Goal: Navigation & Orientation: Understand site structure

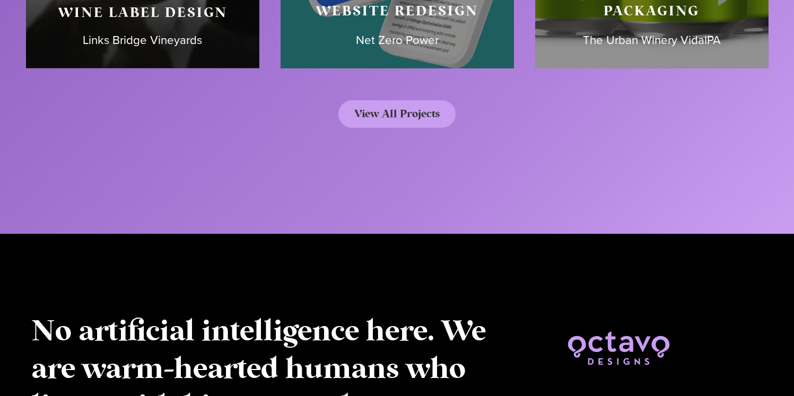
scroll to position [5311, 0]
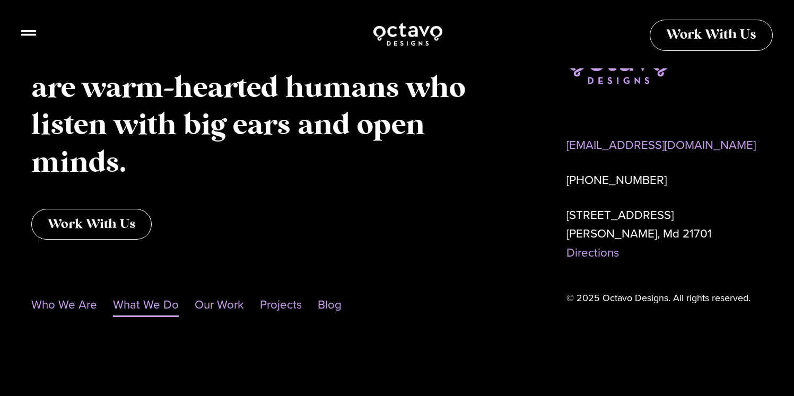
click at [135, 307] on link "What We Do" at bounding box center [146, 305] width 66 height 24
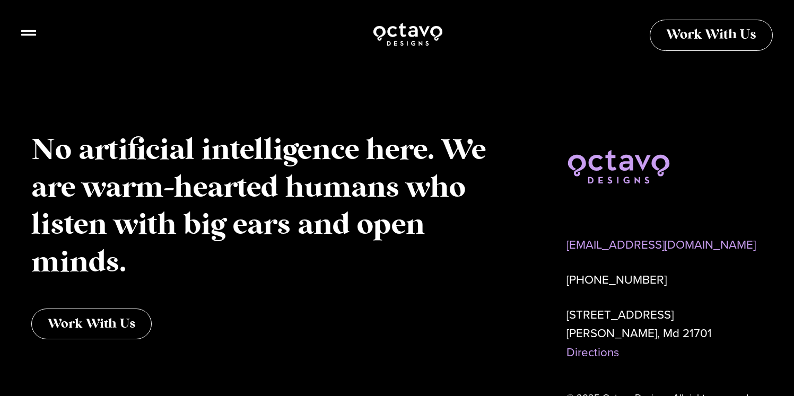
scroll to position [3448, 0]
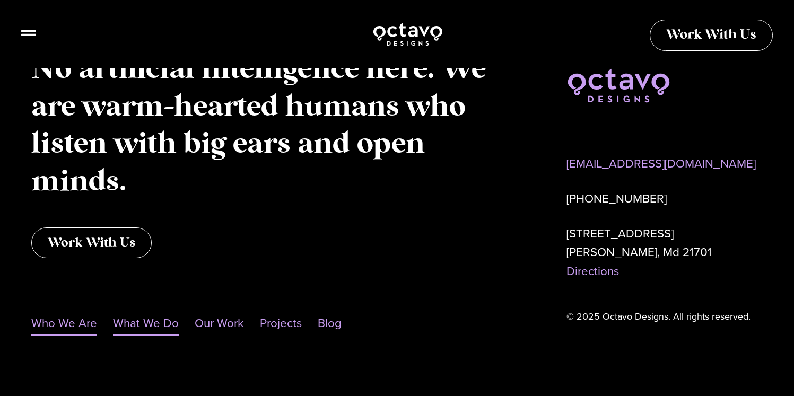
click at [69, 311] on link "Who We Are" at bounding box center [64, 323] width 66 height 24
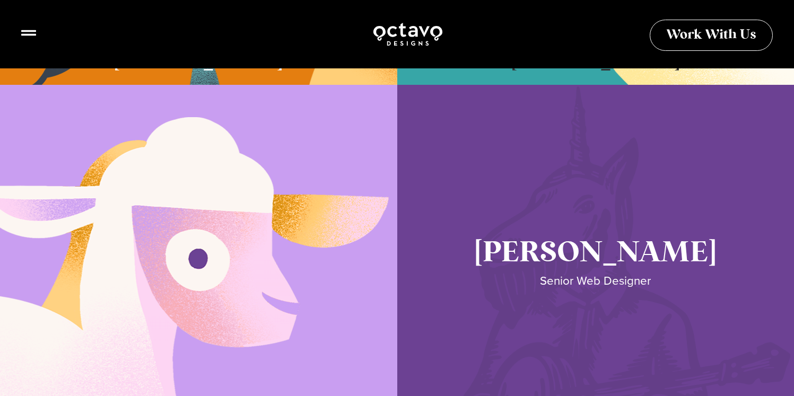
scroll to position [653, 0]
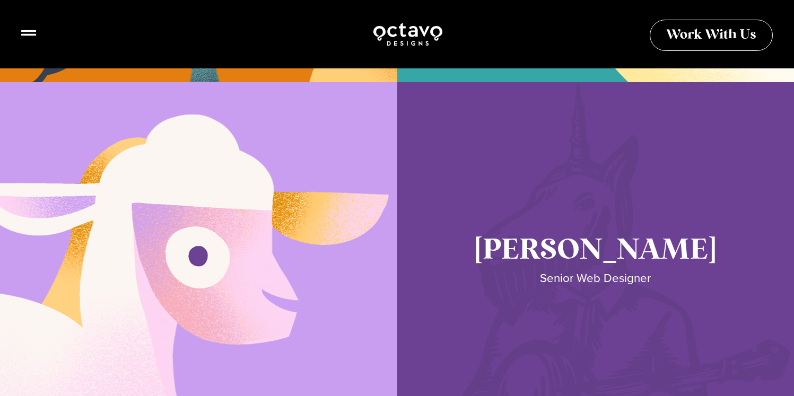
click at [585, 252] on link "Seth Glass" at bounding box center [595, 267] width 397 height 371
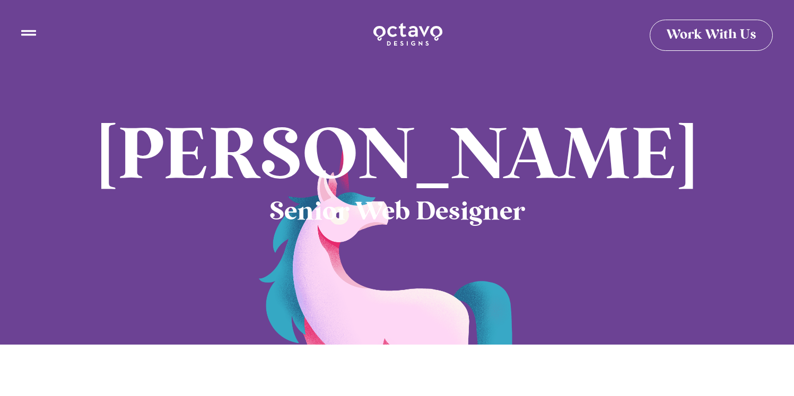
click at [418, 33] on img at bounding box center [407, 34] width 71 height 26
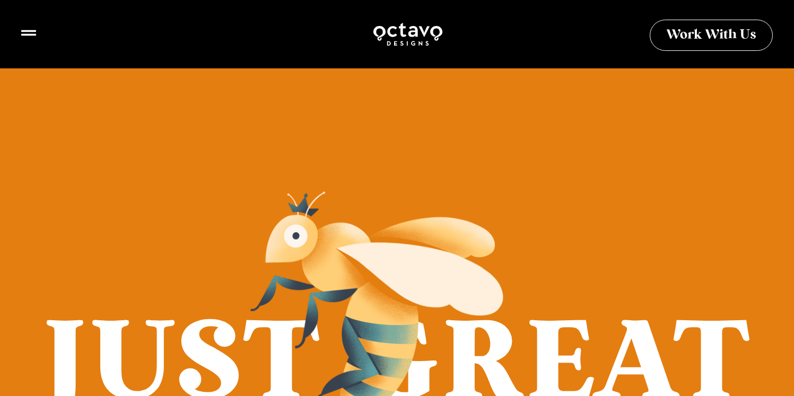
scroll to position [581, 0]
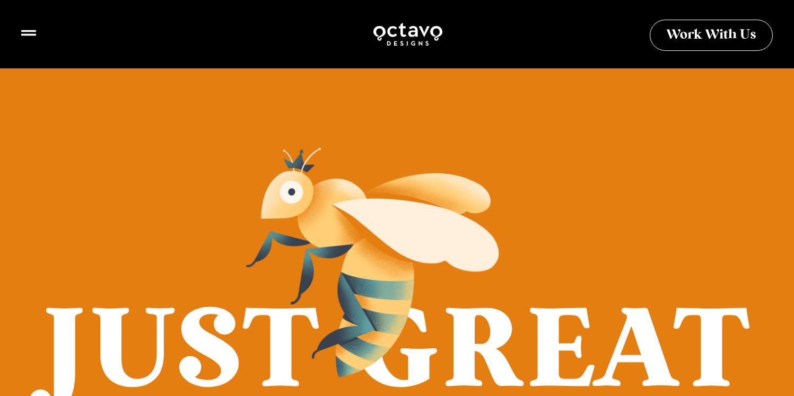
click at [365, 296] on img at bounding box center [372, 262] width 265 height 244
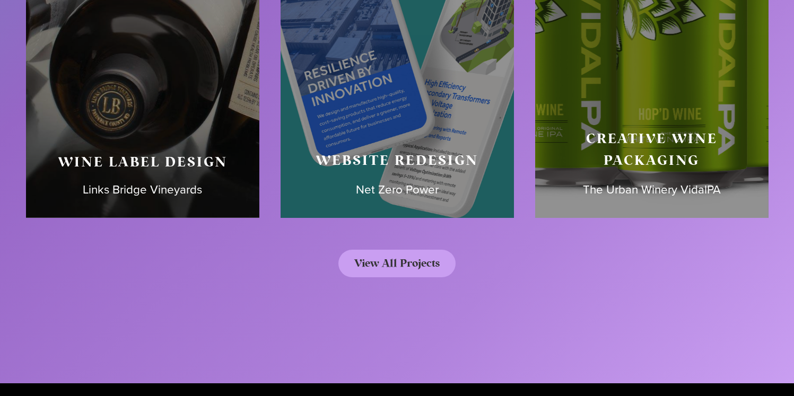
scroll to position [4863, 0]
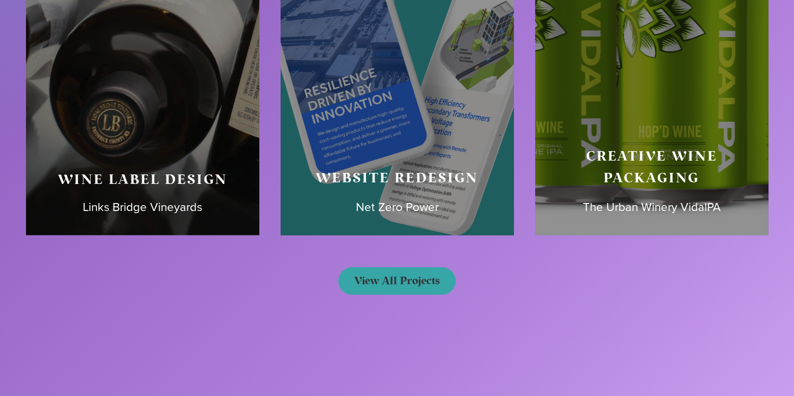
click at [411, 281] on span "View All Projects" at bounding box center [396, 281] width 85 height 11
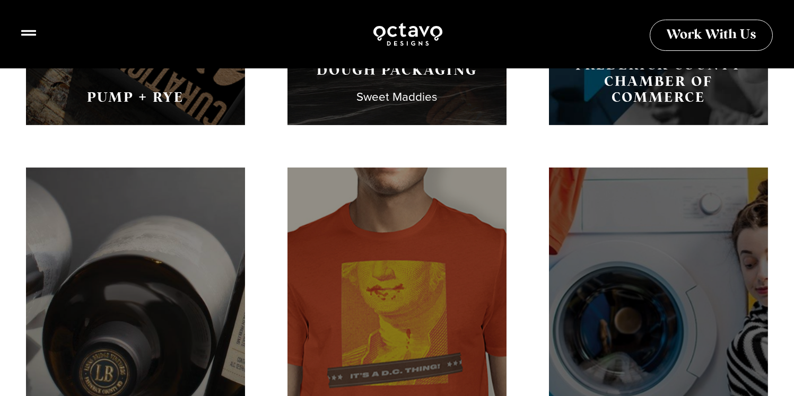
scroll to position [841, 0]
